Goal: Task Accomplishment & Management: Use online tool/utility

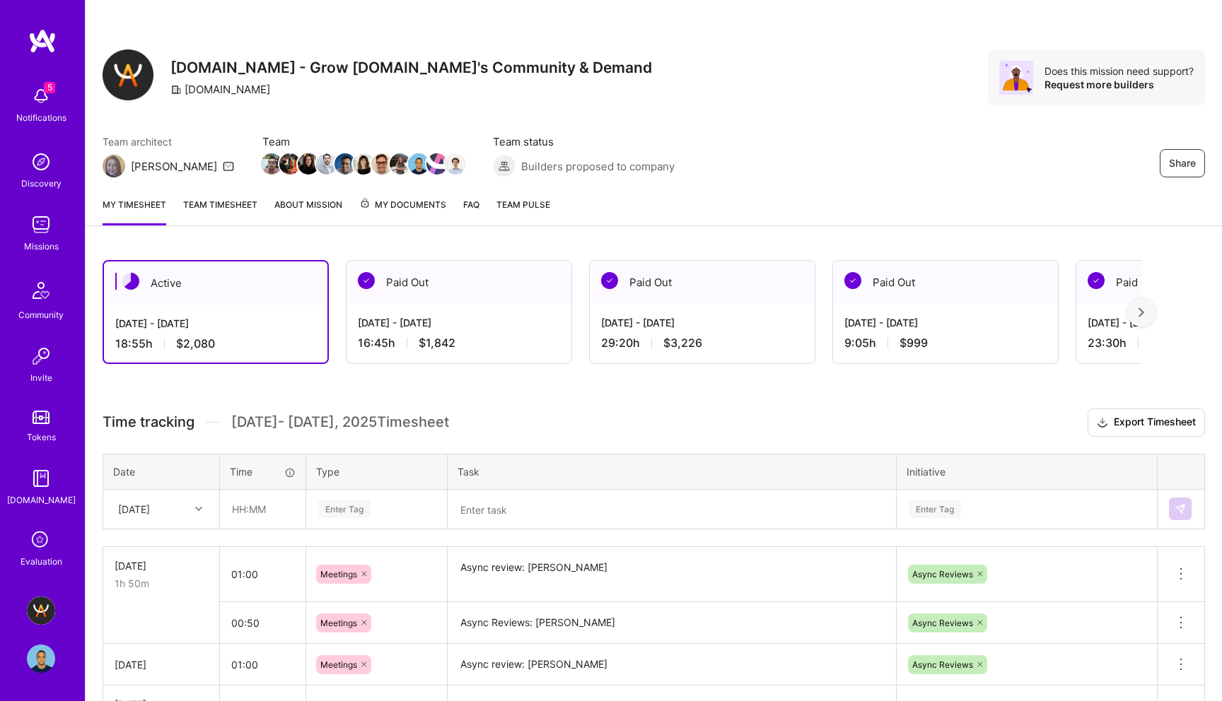
scroll to position [127, 0]
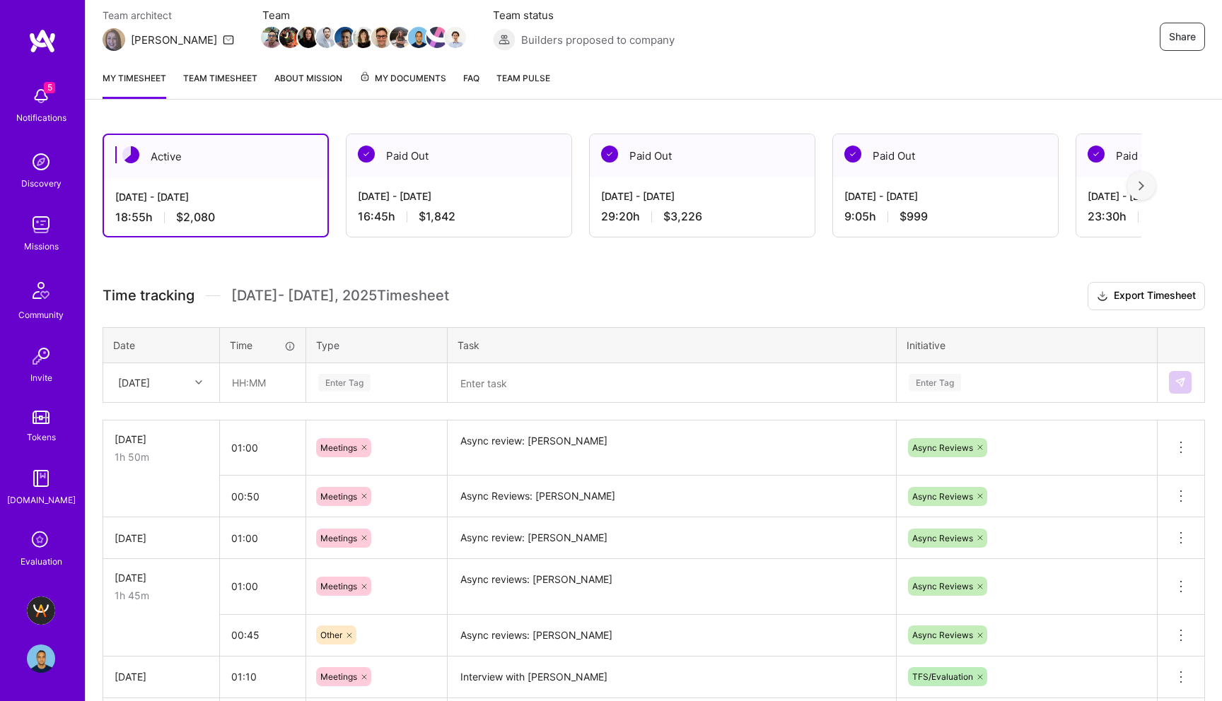
click at [513, 390] on textarea at bounding box center [671, 383] width 445 height 37
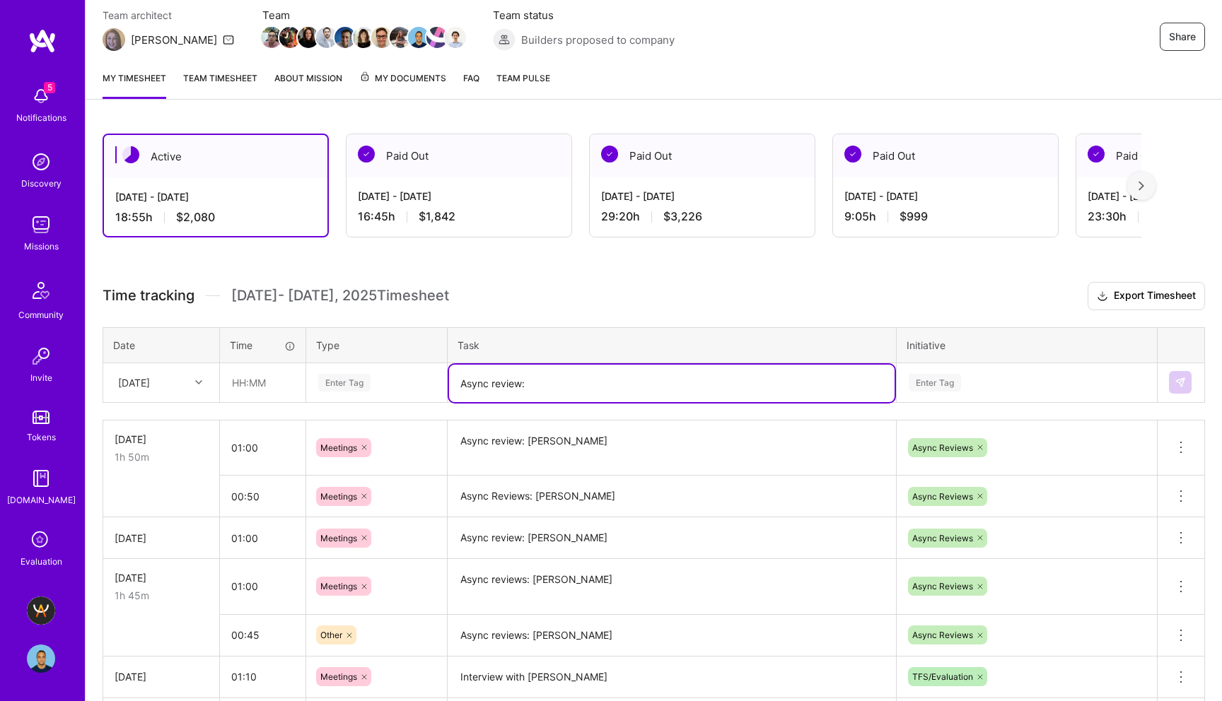
paste textarea "[PERSON_NAME]"
type textarea "Async review: [PERSON_NAME]"
click at [342, 378] on div "Enter Tag" at bounding box center [344, 383] width 52 height 22
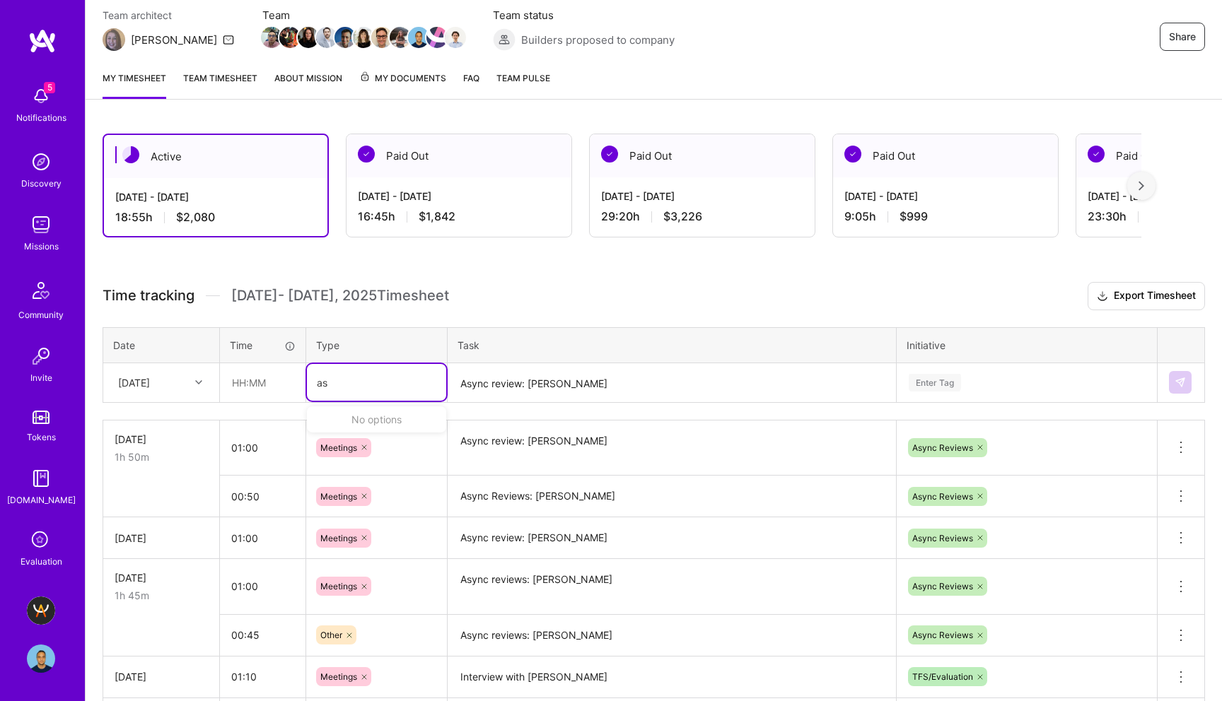
type input "a"
type input "other"
click at [334, 428] on span "Other" at bounding box center [332, 428] width 36 height 19
click at [246, 390] on input "text" at bounding box center [263, 382] width 84 height 37
type input "00:45"
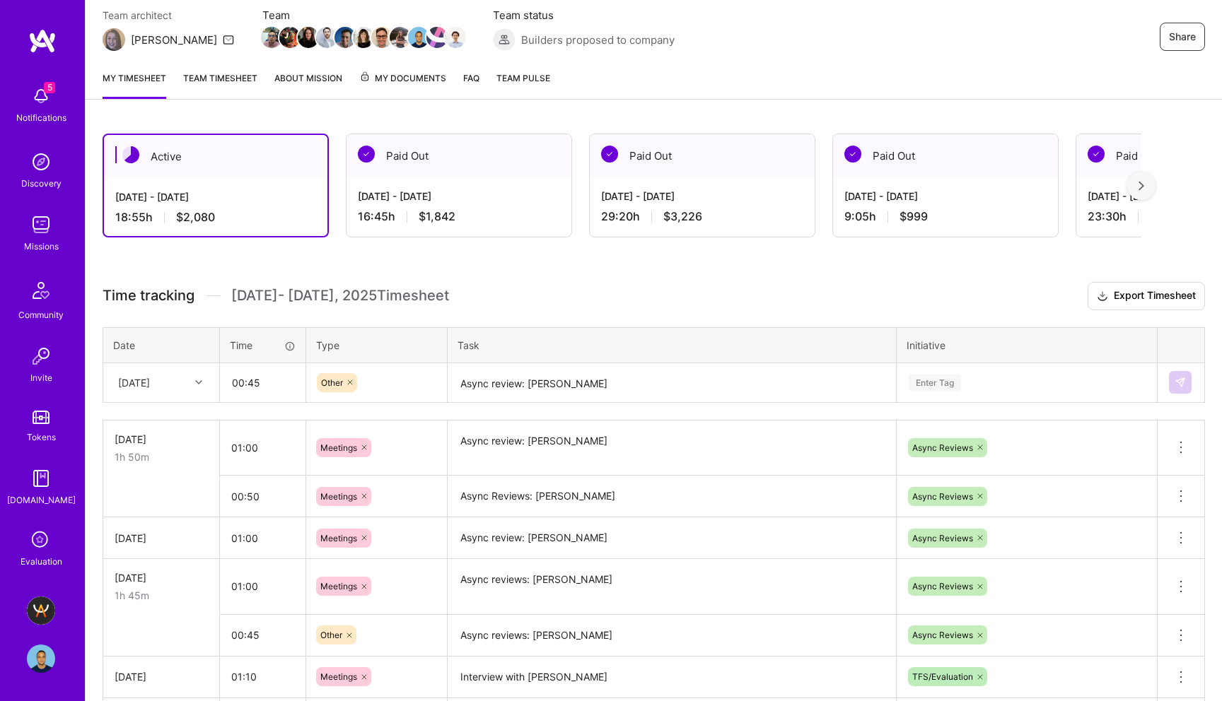
click at [929, 383] on div "Enter Tag" at bounding box center [935, 383] width 52 height 22
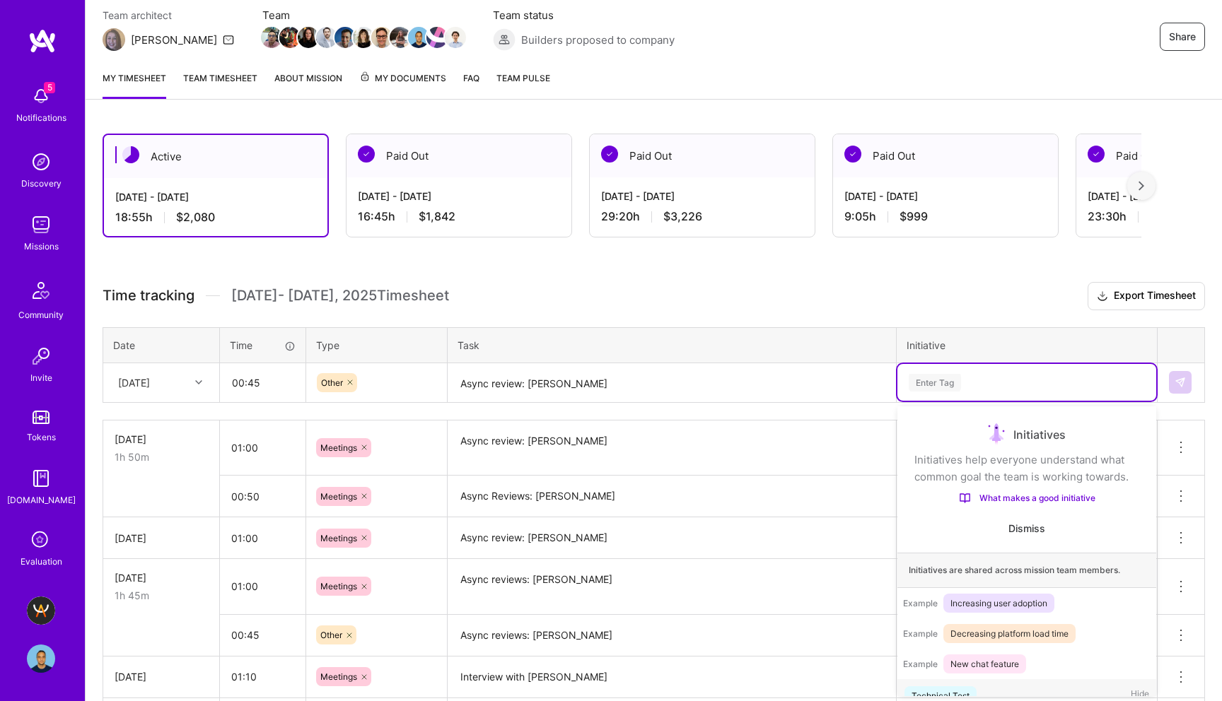
scroll to position [20, 0]
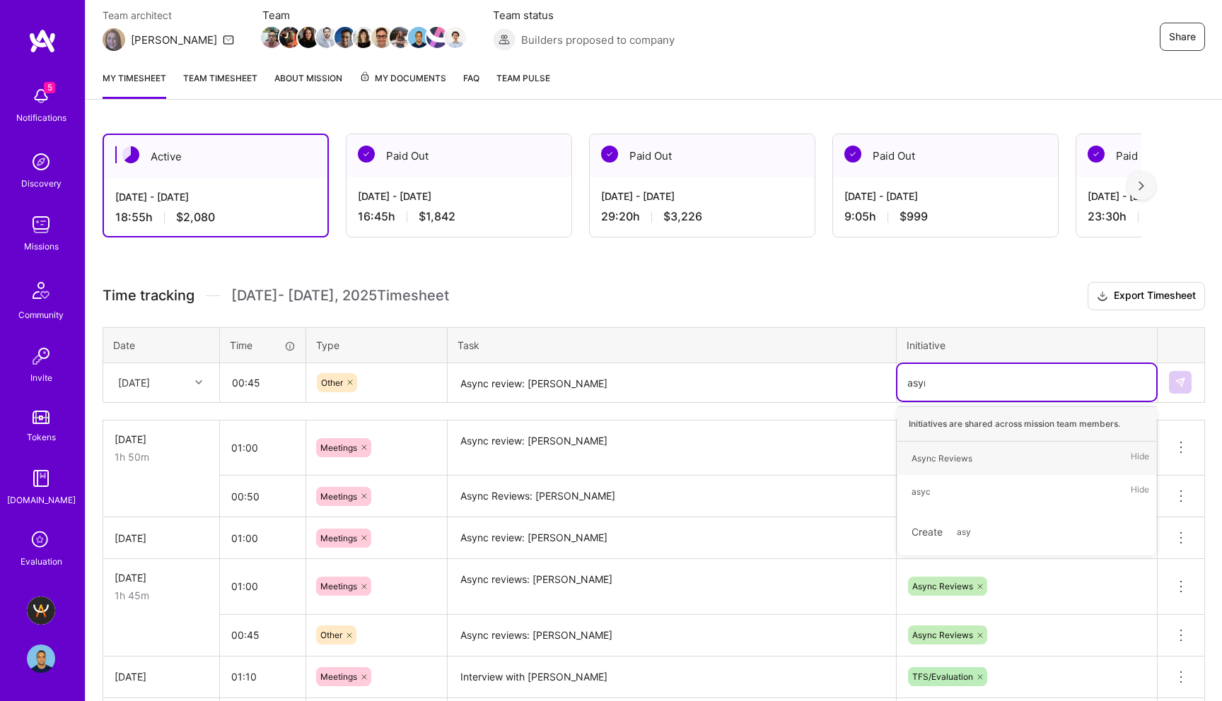
type input "async"
click at [952, 465] on span "Async Reviews" at bounding box center [941, 458] width 75 height 19
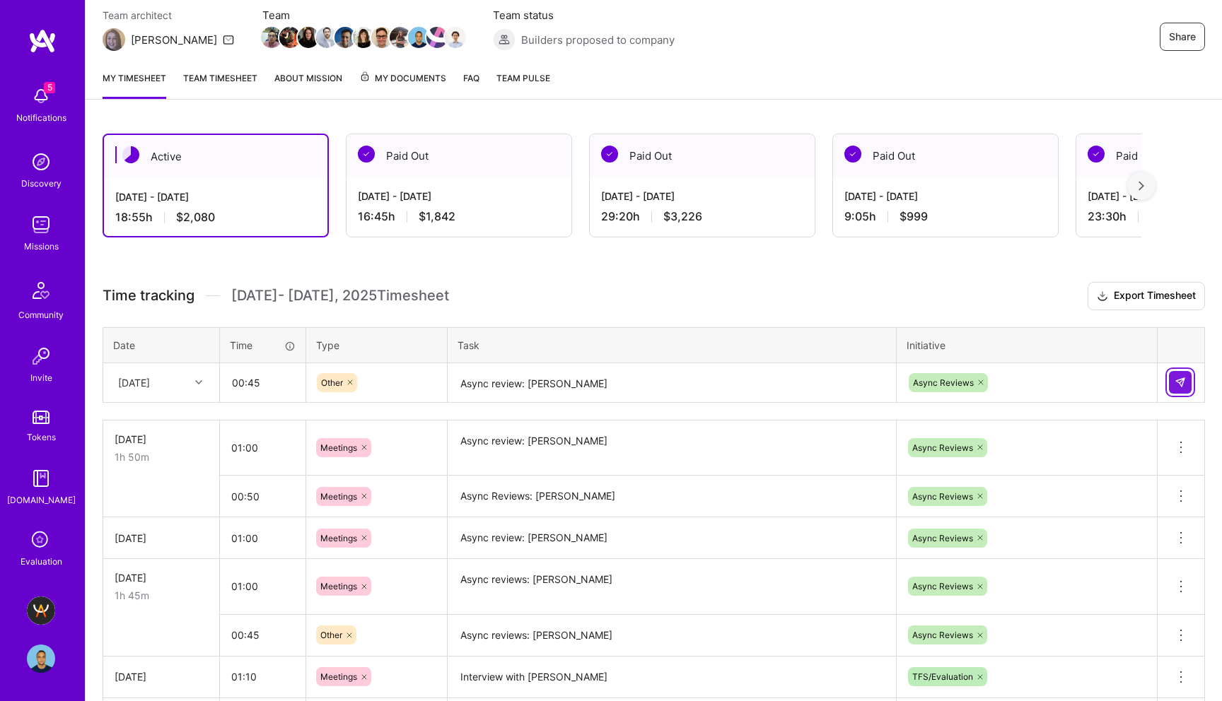
click at [1182, 380] on img at bounding box center [1179, 382] width 11 height 11
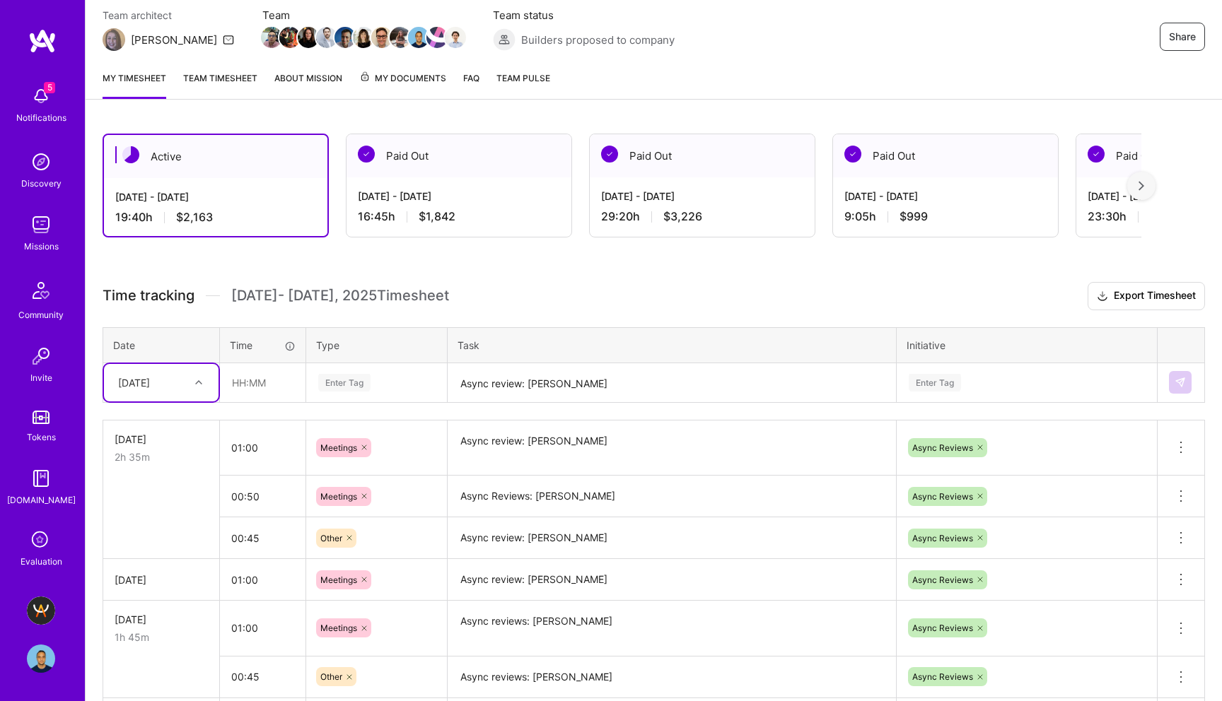
click at [1047, 30] on div "Share" at bounding box center [1046, 37] width 318 height 28
